Goal: Information Seeking & Learning: Check status

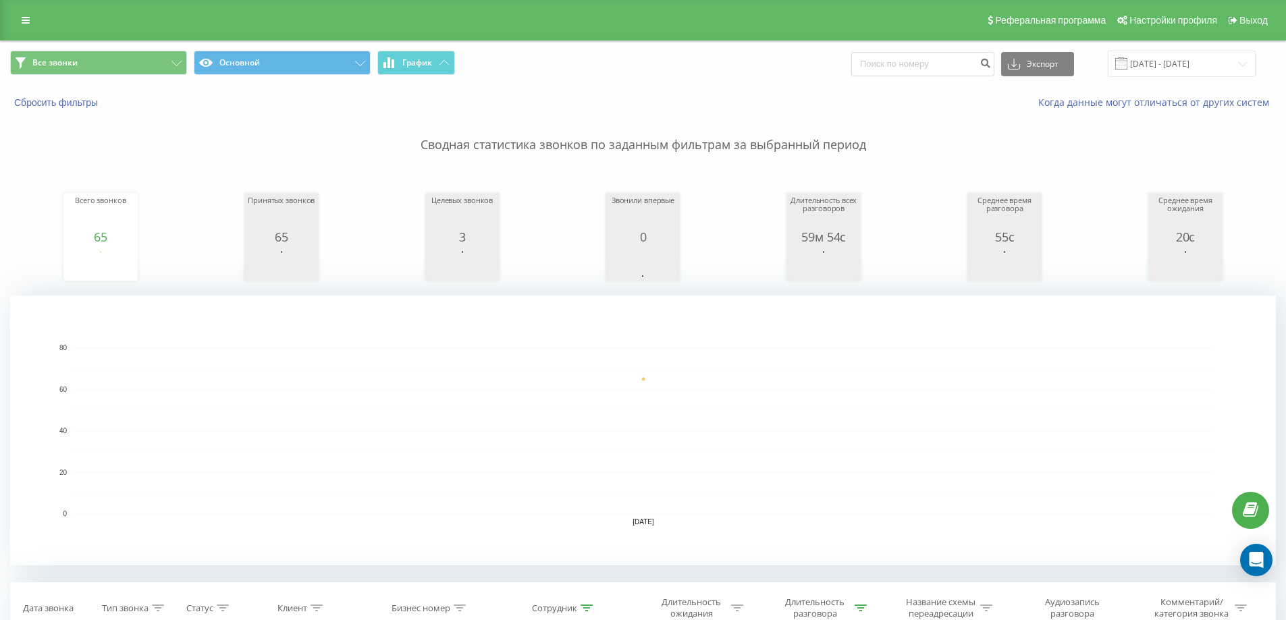
type input "77"
click at [1146, 70] on input "[DATE] - [DATE]" at bounding box center [1182, 64] width 148 height 26
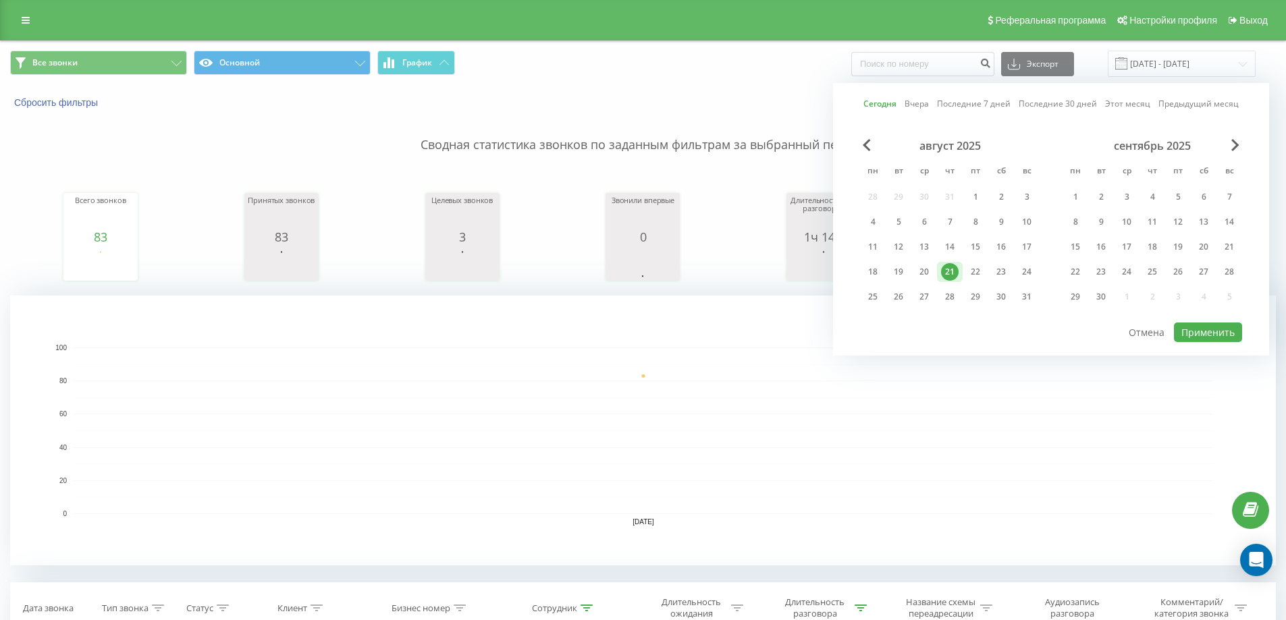
click at [1124, 102] on link "Этот месяц" at bounding box center [1127, 103] width 45 height 13
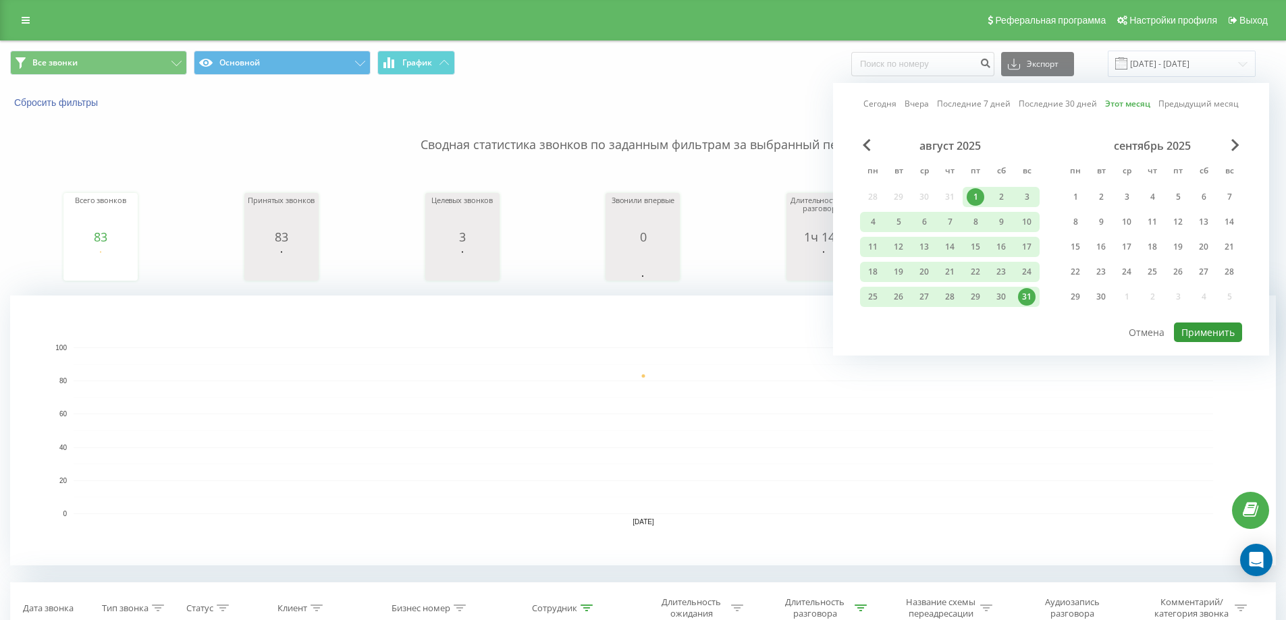
click at [1204, 336] on button "Применить" at bounding box center [1208, 333] width 68 height 20
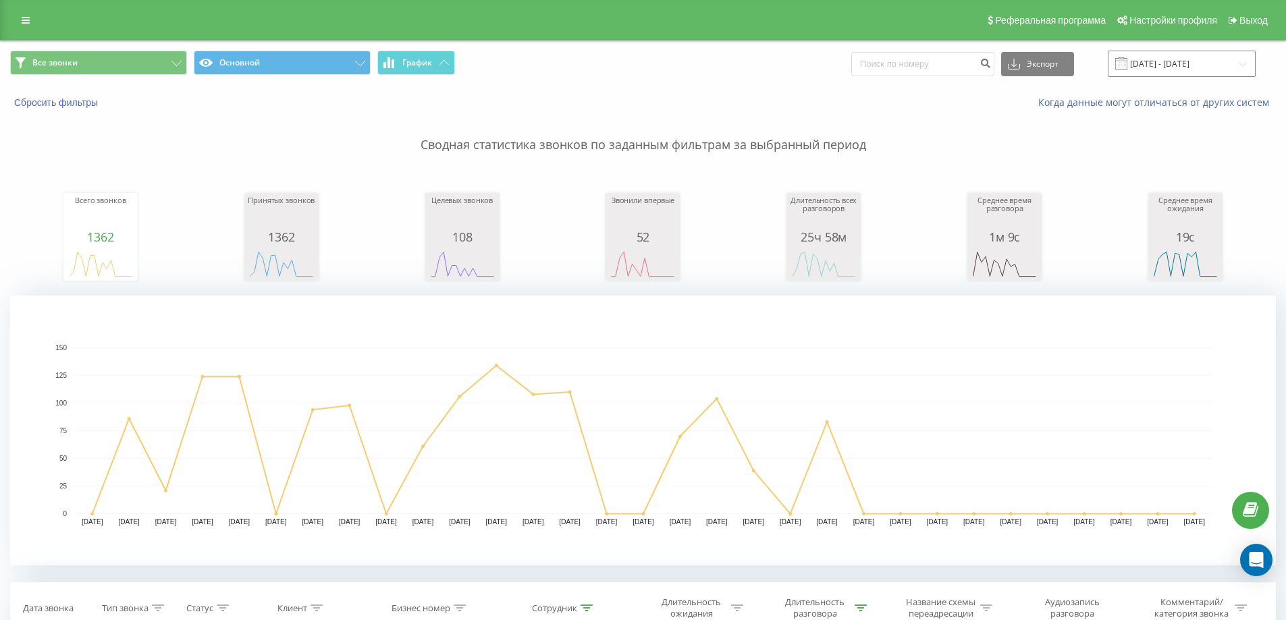
click at [1176, 65] on input "[DATE] - [DATE]" at bounding box center [1182, 64] width 148 height 26
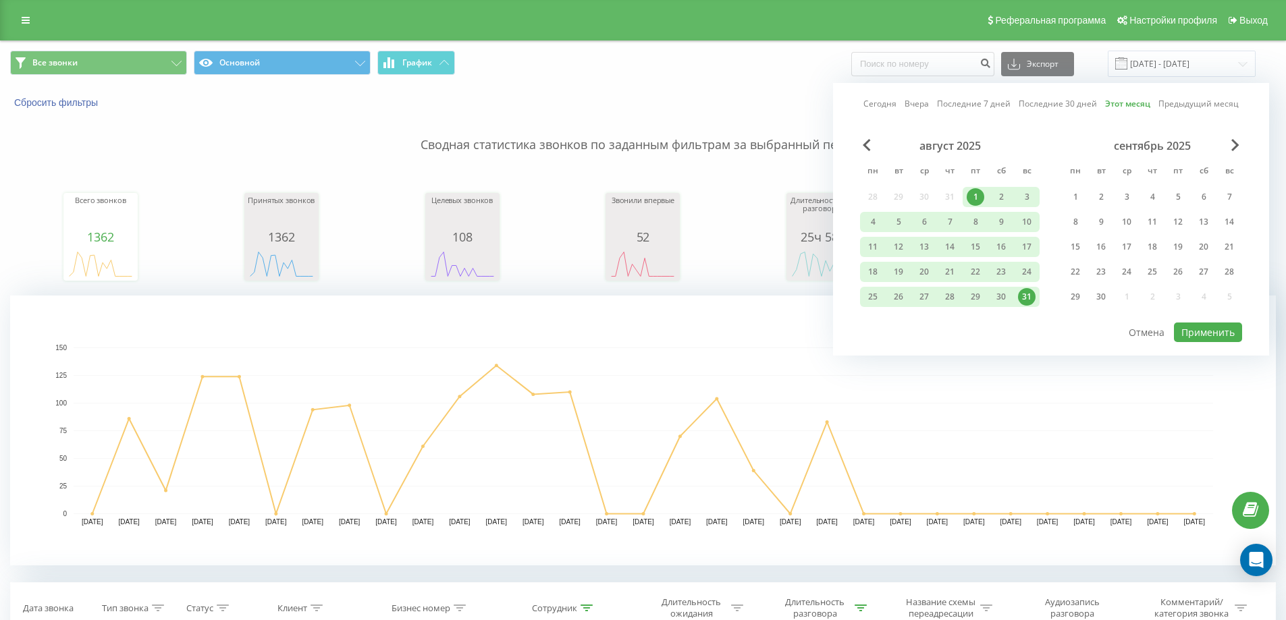
click at [891, 106] on link "Сегодня" at bounding box center [880, 103] width 33 height 13
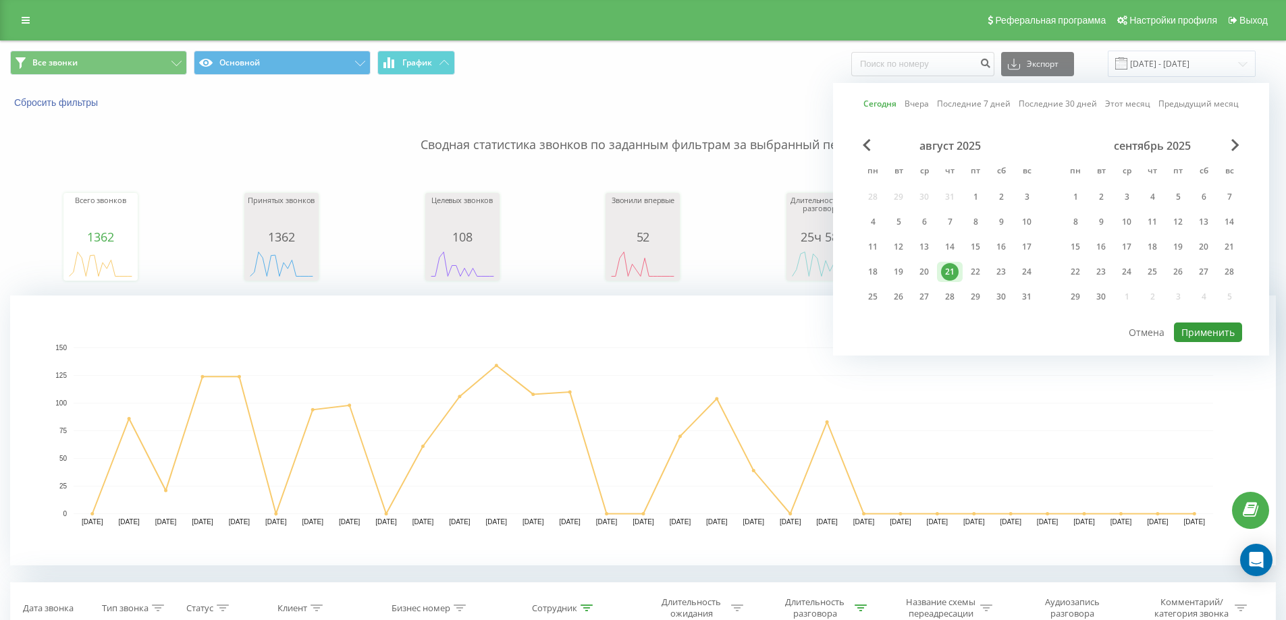
click at [1197, 327] on button "Применить" at bounding box center [1208, 333] width 68 height 20
type input "21.08.2025 - 21.08.2025"
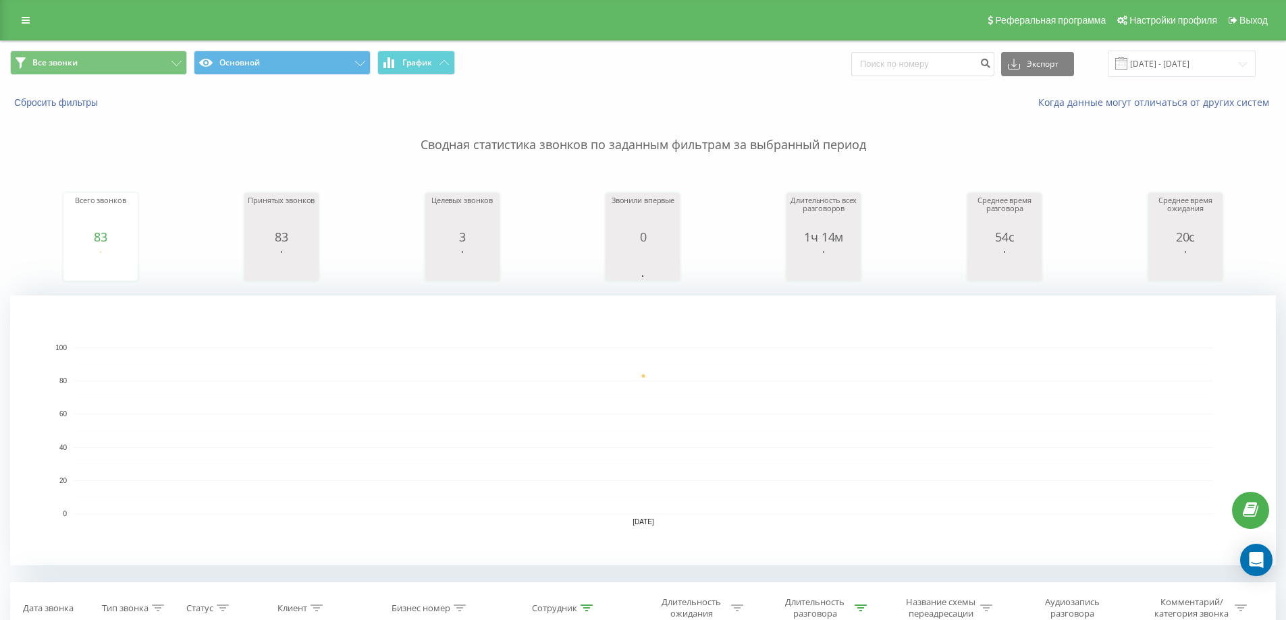
click at [0, 0] on icon at bounding box center [0, 0] width 0 height 0
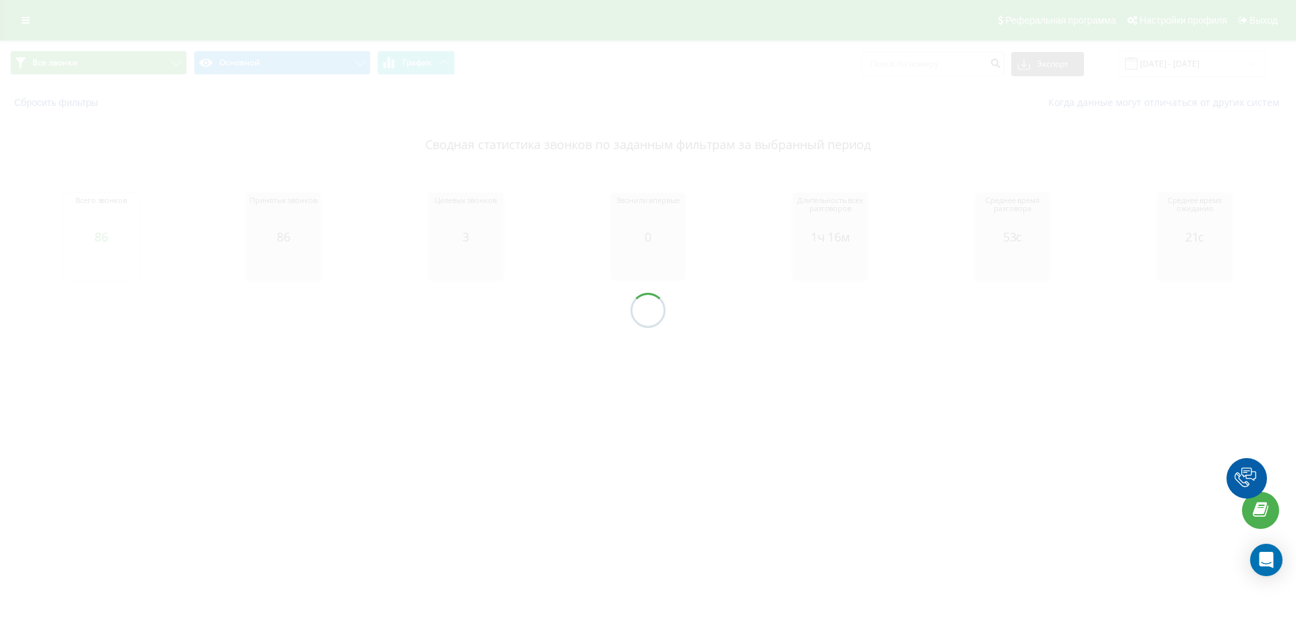
click at [0, 0] on div "77023465785 77023465785" at bounding box center [0, 0] width 0 height 0
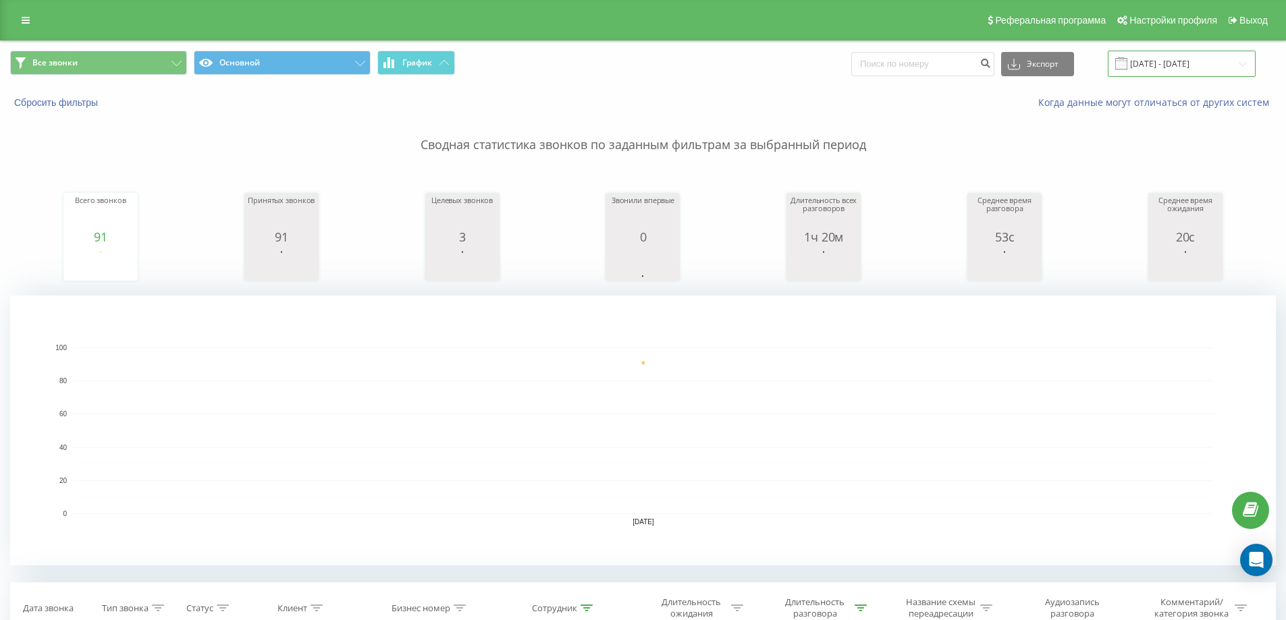
click at [1165, 70] on input "[DATE] - [DATE]" at bounding box center [1182, 64] width 148 height 26
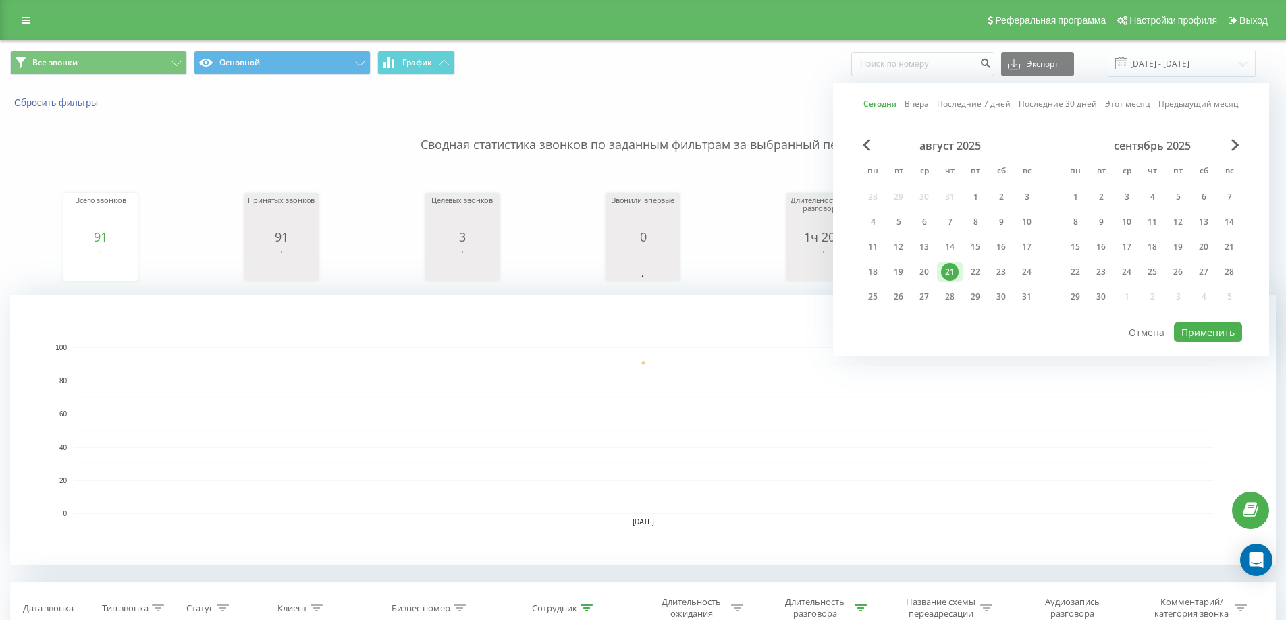
click at [1143, 112] on div "Сегодня Вчера Последние 7 дней Последние 30 дней Этот месяц Предыдущий месяц ав…" at bounding box center [1051, 219] width 436 height 273
click at [1138, 105] on link "Этот месяц" at bounding box center [1127, 103] width 45 height 13
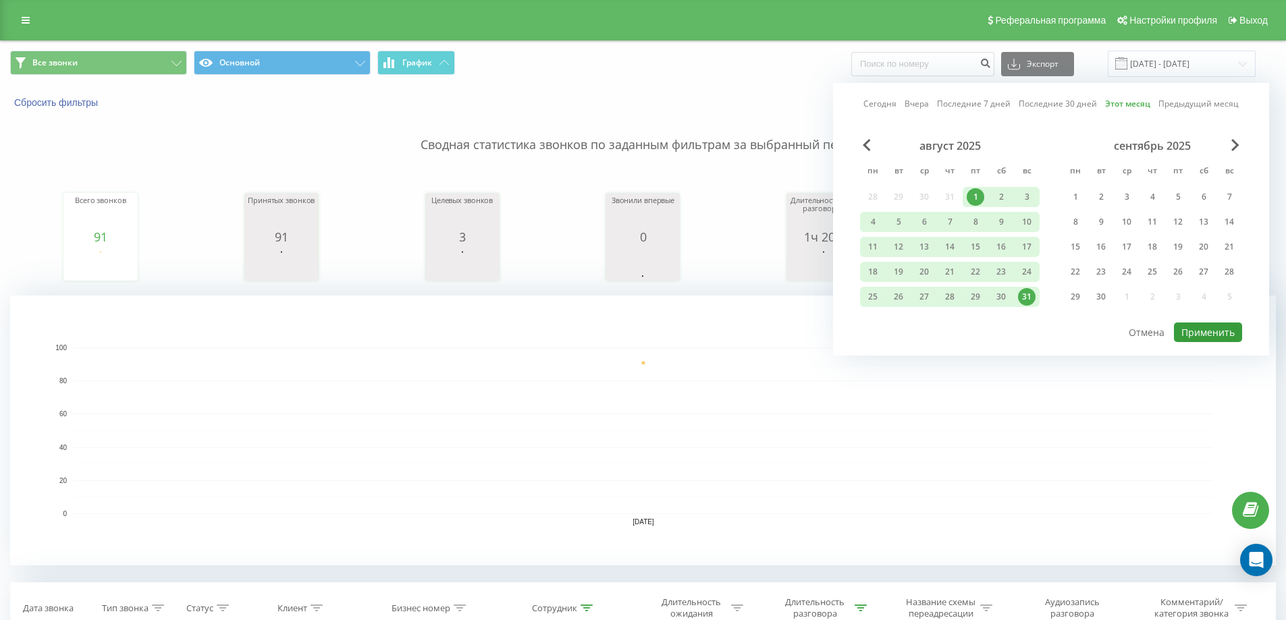
click at [1203, 323] on button "Применить" at bounding box center [1208, 333] width 68 height 20
type input "[DATE] - [DATE]"
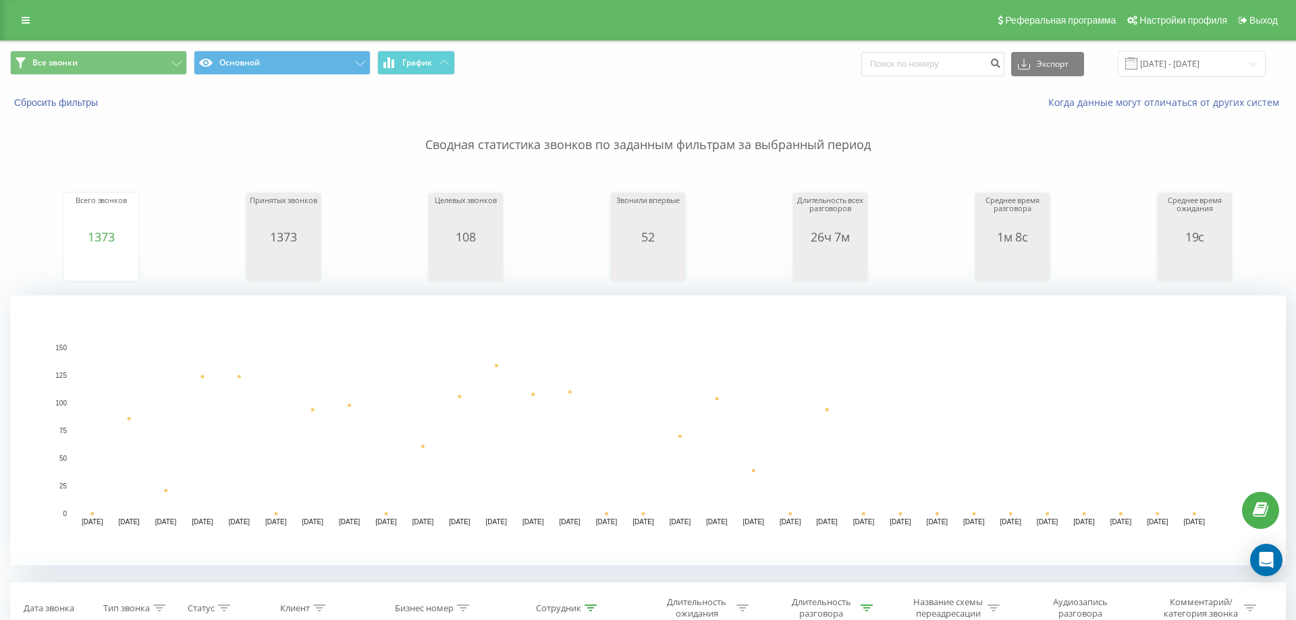
type input "7"
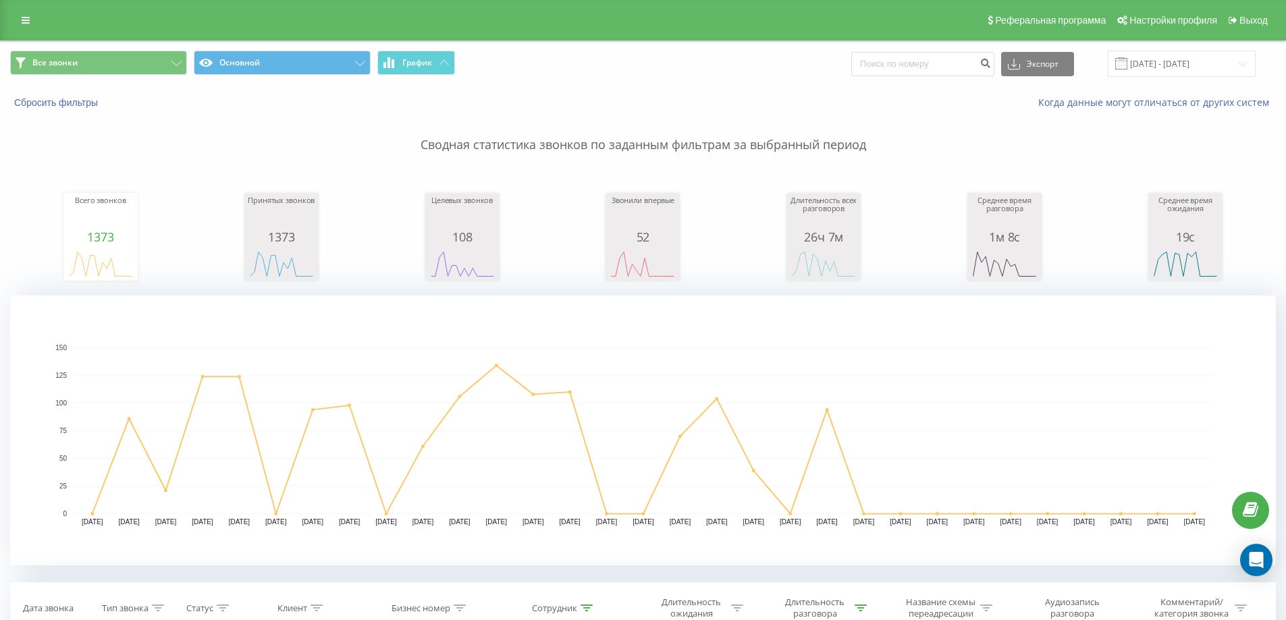
click at [0, 0] on div "[PERSON_NAME]: 1 час Офлайн: весь день Офлайн" at bounding box center [0, 0] width 0 height 0
click at [0, 0] on div "Офлайн" at bounding box center [0, 0] width 0 height 0
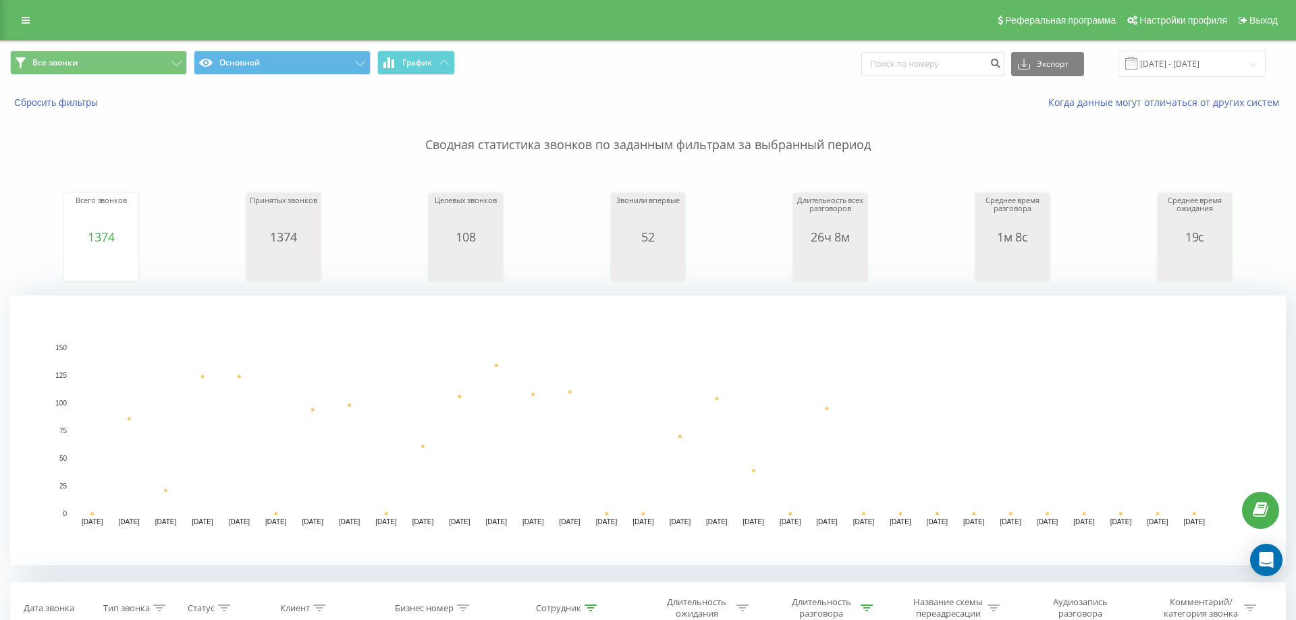
type input "777"
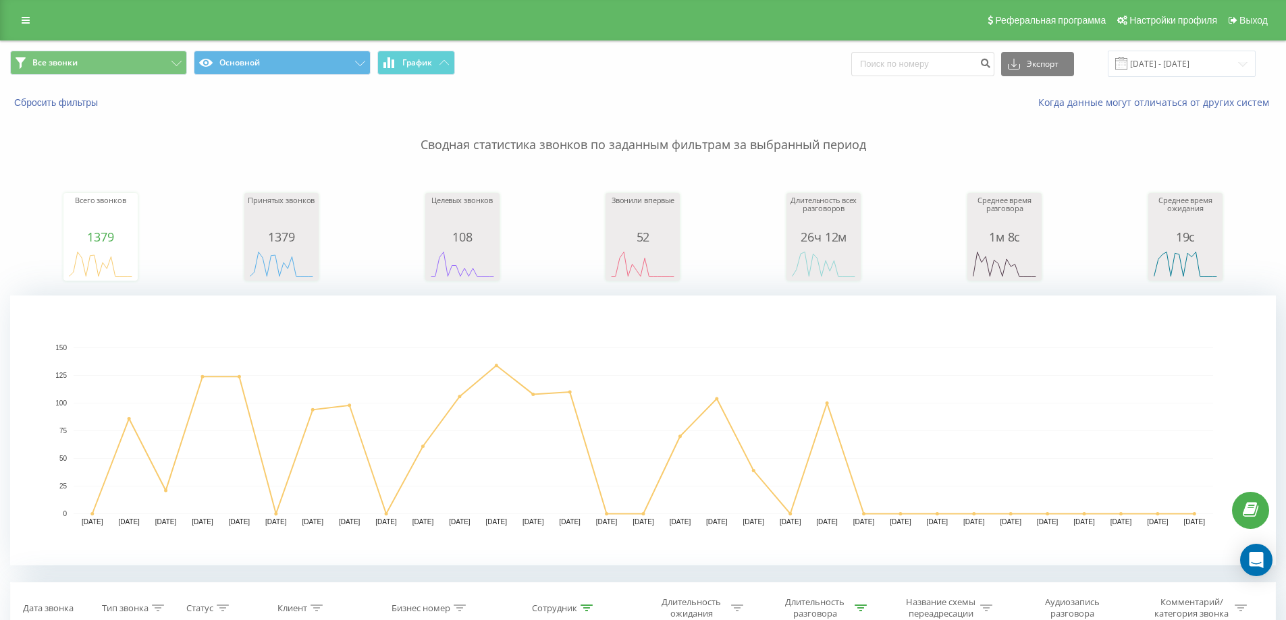
type input "7747"
type input "77474747101"
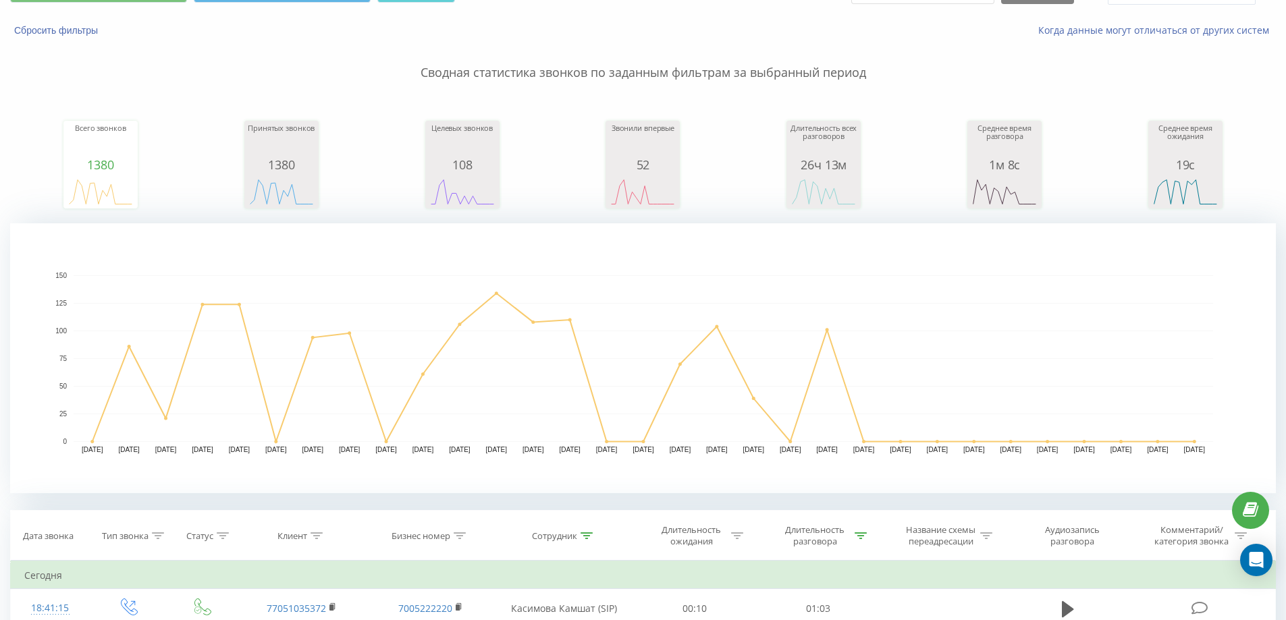
scroll to position [203, 0]
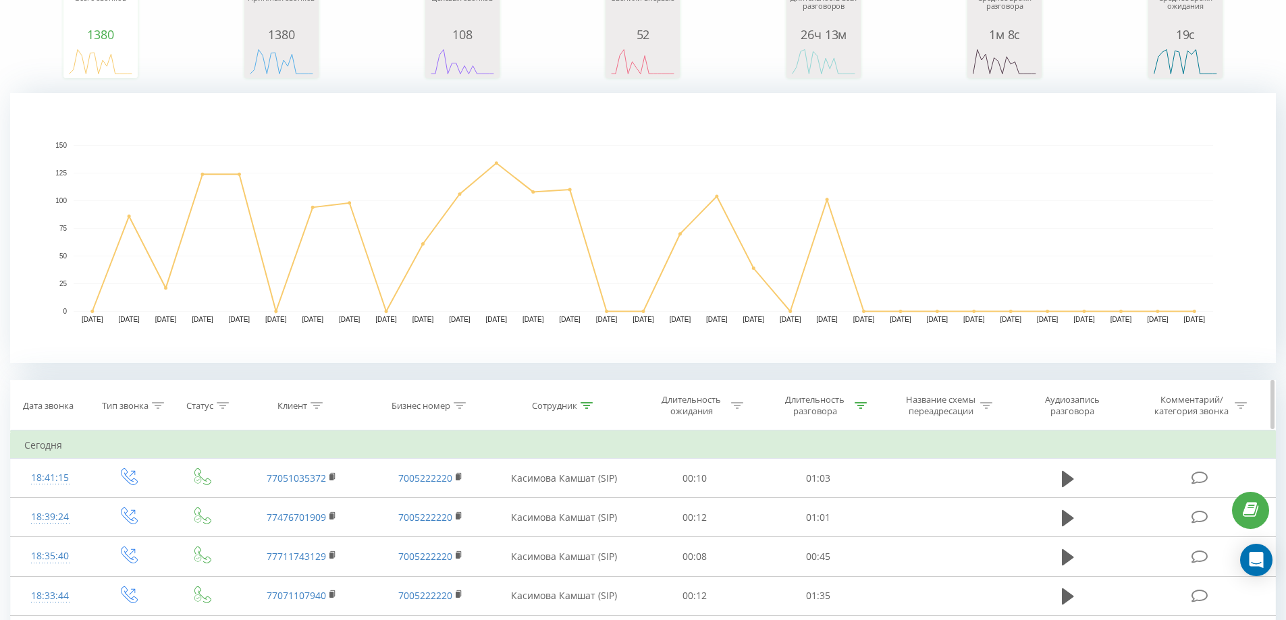
click at [592, 408] on icon at bounding box center [587, 405] width 12 height 7
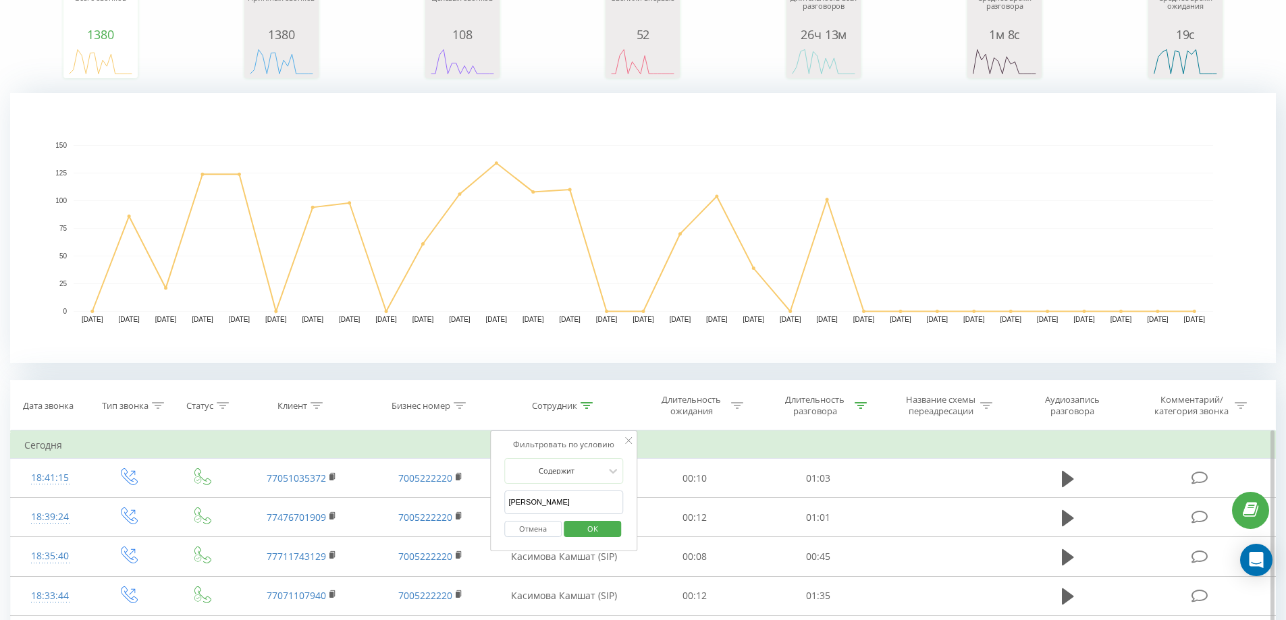
click at [571, 498] on input "[PERSON_NAME]" at bounding box center [563, 503] width 119 height 24
click at [583, 525] on span "OK" at bounding box center [593, 529] width 38 height 21
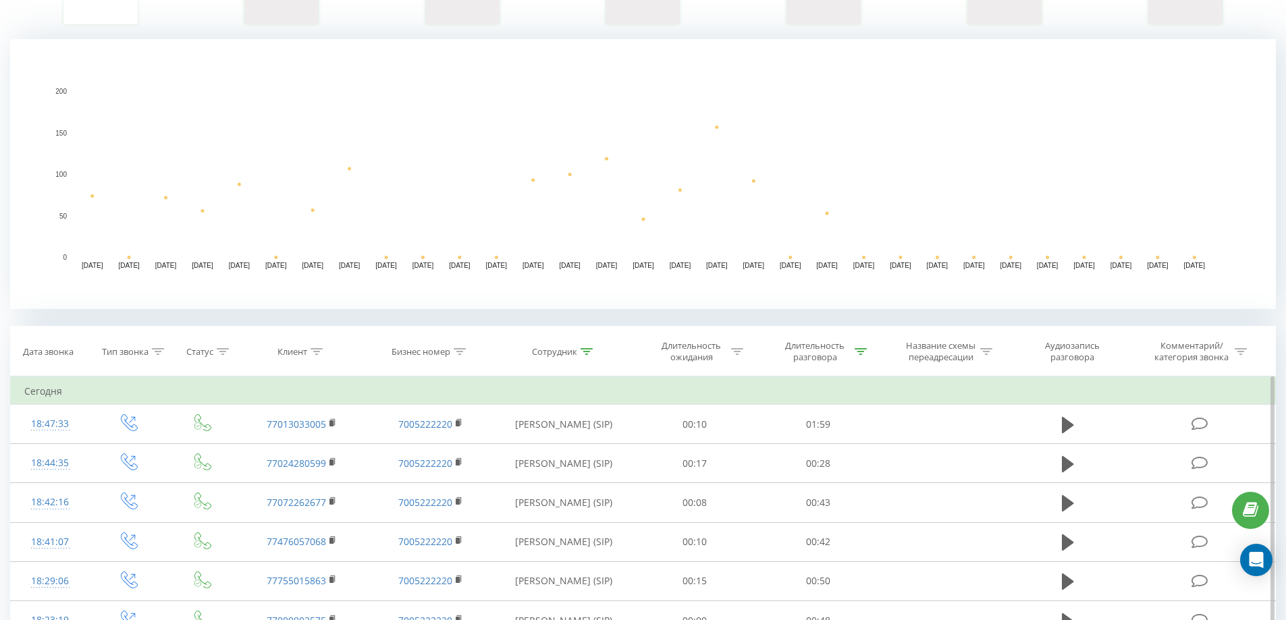
scroll to position [270, 0]
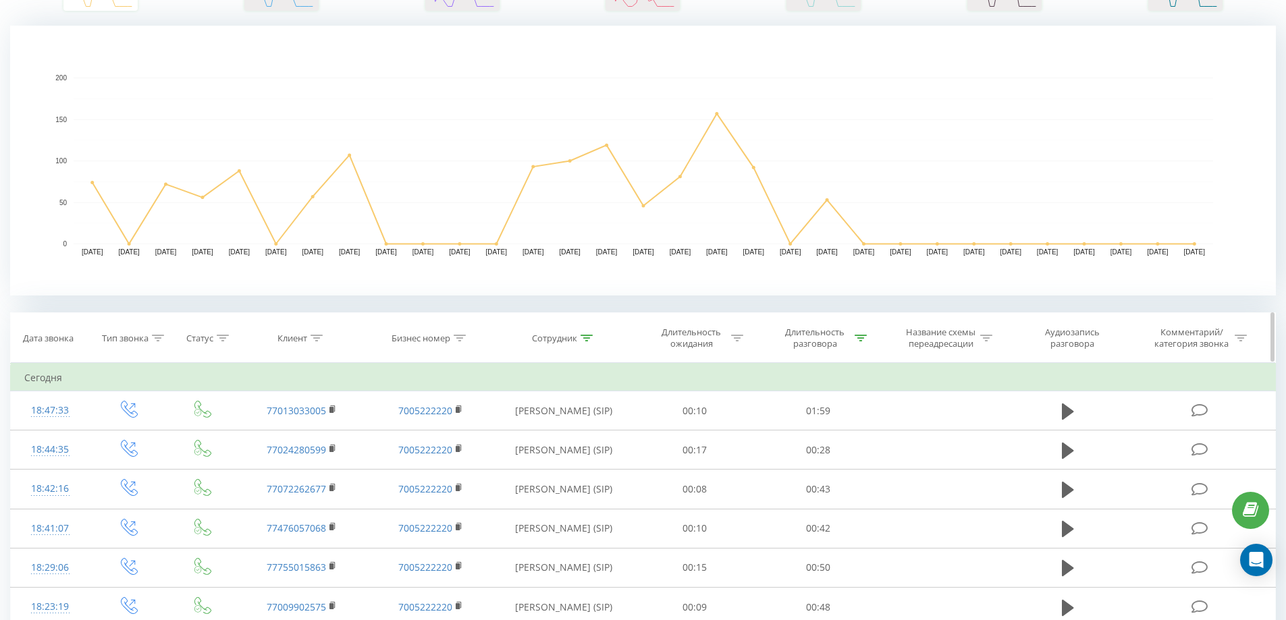
click at [577, 341] on div "Сотрудник" at bounding box center [562, 338] width 61 height 11
click at [573, 440] on input "луи" at bounding box center [563, 435] width 119 height 24
type input "[PERSON_NAME]"
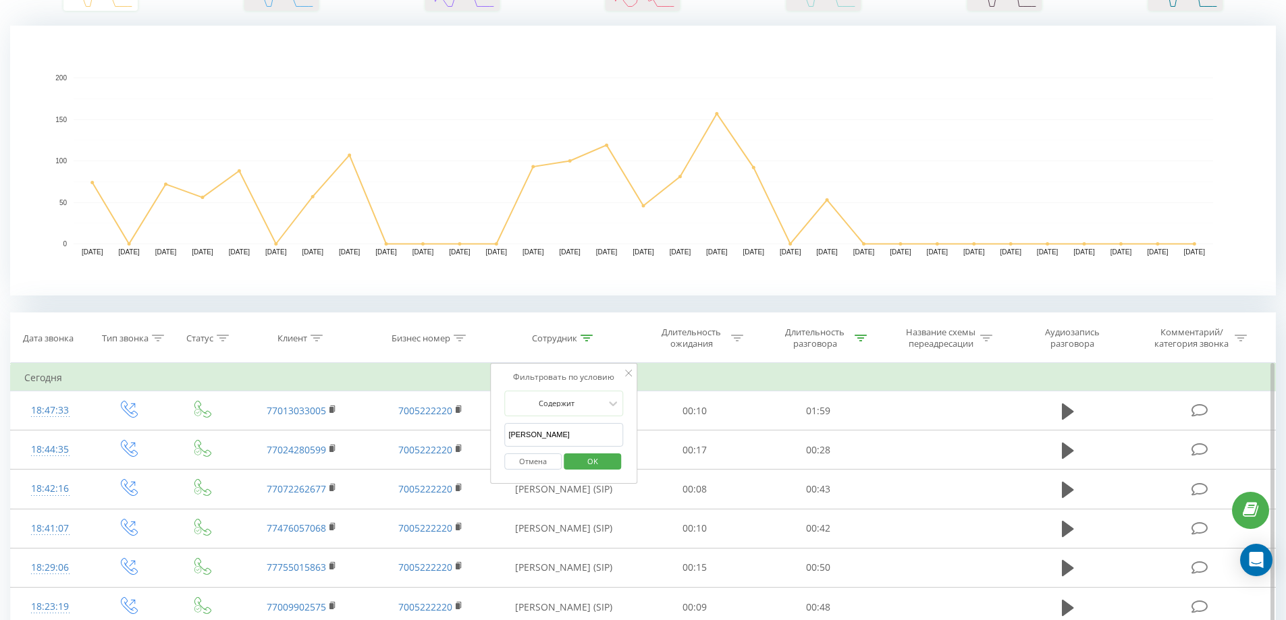
click at [603, 460] on span "OK" at bounding box center [593, 461] width 38 height 21
